Goal: Entertainment & Leisure: Consume media (video, audio)

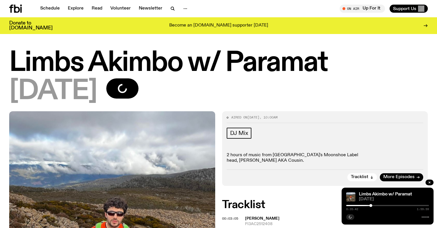
scroll to position [45, 0]
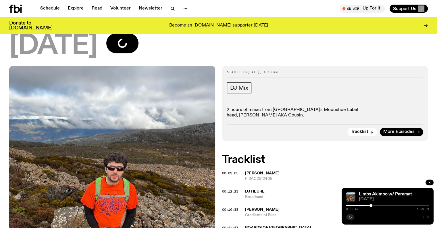
click at [355, 205] on div at bounding box center [329, 204] width 83 height 1
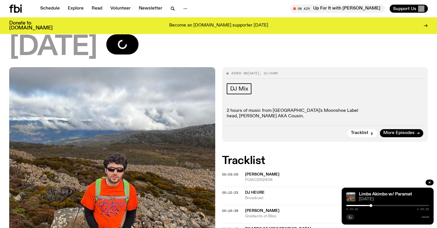
scroll to position [45, 0]
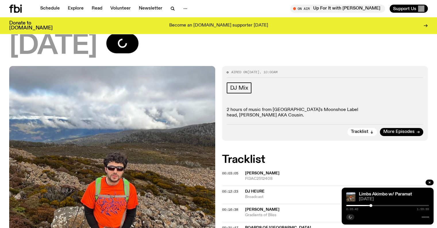
click at [356, 204] on div at bounding box center [329, 204] width 83 height 1
click at [351, 217] on div at bounding box center [388, 216] width 83 height 7
click at [351, 217] on icon "button" at bounding box center [350, 216] width 3 height 3
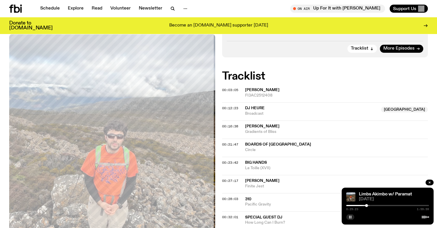
scroll to position [139, 0]
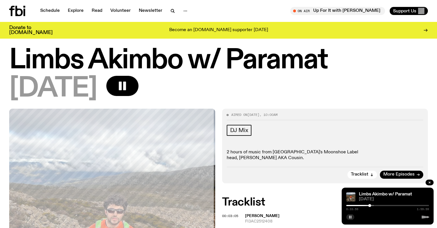
scroll to position [0, 0]
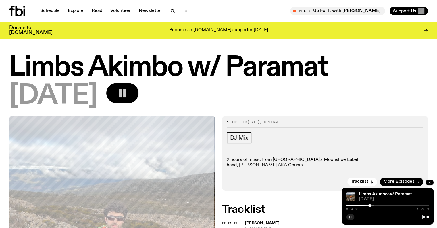
click at [139, 99] on button "button" at bounding box center [122, 93] width 32 height 20
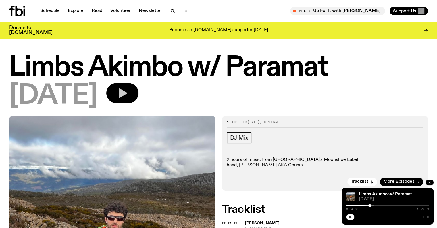
click at [279, 86] on div "[DATE]" at bounding box center [218, 96] width 419 height 26
click at [408, 99] on div "[DATE]" at bounding box center [218, 96] width 419 height 26
click at [352, 217] on icon "button" at bounding box center [350, 216] width 3 height 3
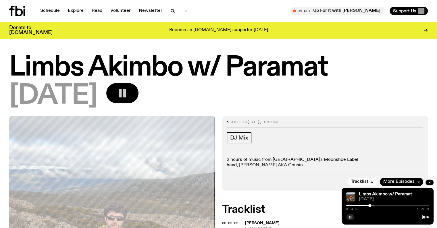
click at [352, 217] on icon "button" at bounding box center [350, 216] width 3 height 3
